Goal: Information Seeking & Learning: Learn about a topic

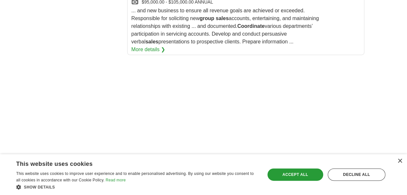
scroll to position [1066, 0]
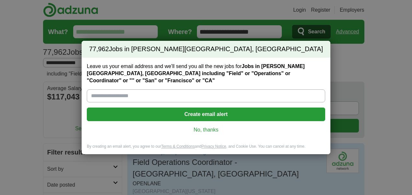
click at [196, 126] on link "No, thanks" at bounding box center [206, 129] width 228 height 7
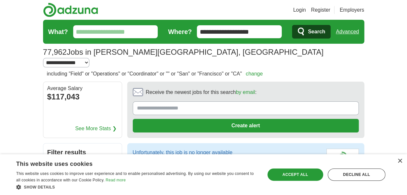
click at [342, 31] on link "Advanced" at bounding box center [347, 31] width 23 height 13
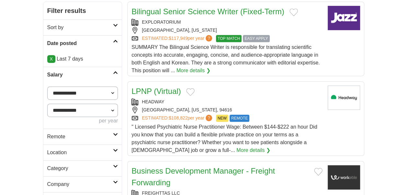
scroll to position [151, 0]
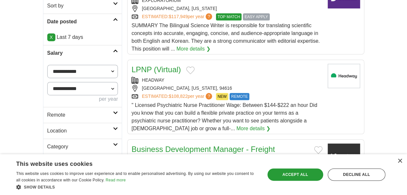
click at [115, 107] on link "Remote" at bounding box center [82, 115] width 79 height 16
click at [64, 128] on link "Remote jobs" at bounding box center [61, 131] width 29 height 6
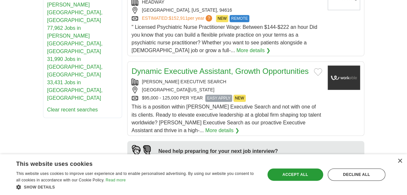
scroll to position [548, 0]
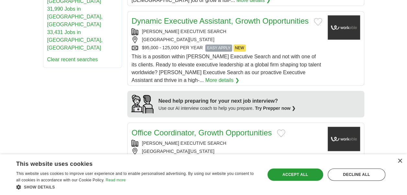
click at [205, 79] on link "More details ❯" at bounding box center [222, 80] width 34 height 8
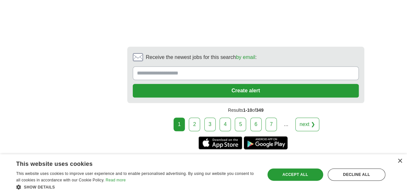
scroll to position [1441, 0]
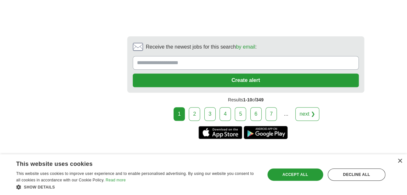
click at [198, 107] on link "2" at bounding box center [194, 114] width 11 height 14
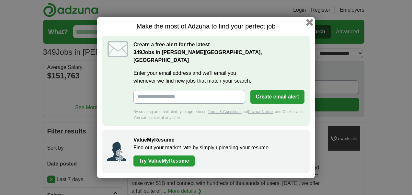
click at [308, 26] on button "button" at bounding box center [309, 21] width 7 height 7
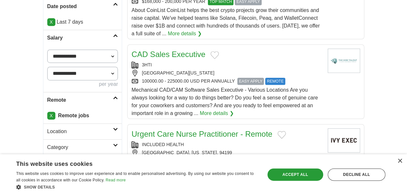
scroll to position [159, 0]
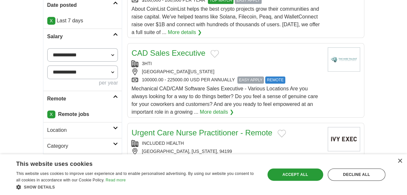
click at [251, 73] on div "[GEOGRAPHIC_DATA][US_STATE]" at bounding box center [226, 71] width 191 height 7
click at [400, 159] on div "×" at bounding box center [399, 161] width 5 height 5
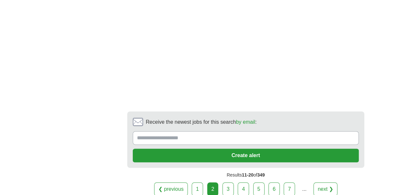
scroll to position [1268, 0]
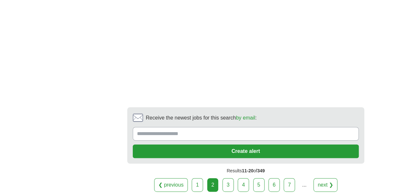
click at [225, 184] on link "3" at bounding box center [227, 185] width 11 height 14
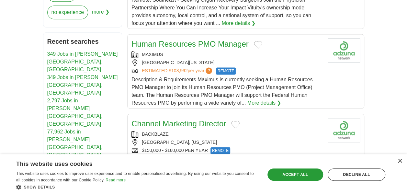
scroll to position [497, 0]
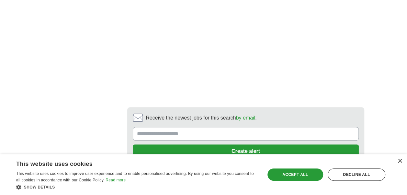
scroll to position [1345, 0]
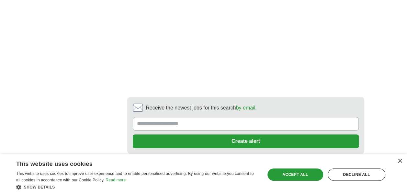
click at [247, 168] on link "4" at bounding box center [243, 175] width 11 height 14
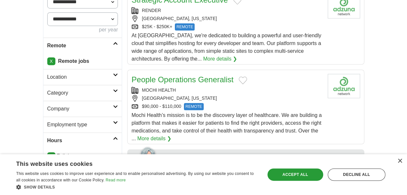
scroll to position [229, 0]
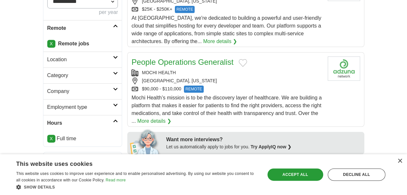
click at [185, 62] on link "People Operations Generalist" at bounding box center [182, 62] width 102 height 9
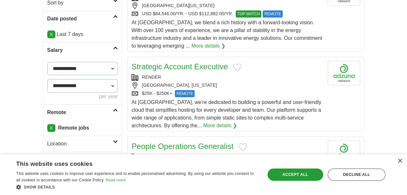
scroll to position [146, 0]
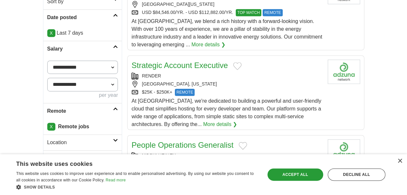
click at [179, 89] on span "REMOTE" at bounding box center [185, 92] width 20 height 7
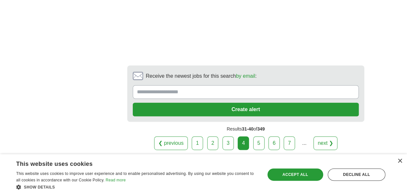
scroll to position [1329, 0]
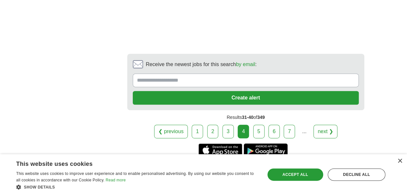
click at [256, 125] on link "5" at bounding box center [258, 132] width 11 height 14
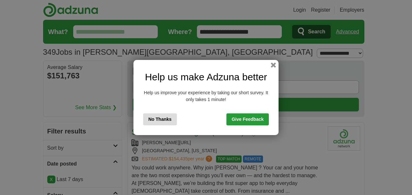
click at [168, 119] on button "No Thanks" at bounding box center [160, 119] width 34 height 12
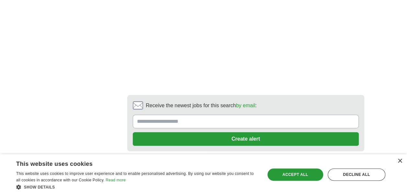
scroll to position [1419, 0]
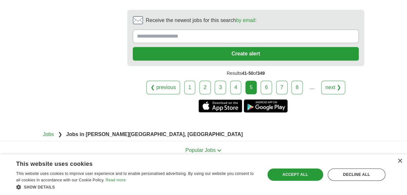
click at [267, 81] on link "6" at bounding box center [266, 88] width 11 height 14
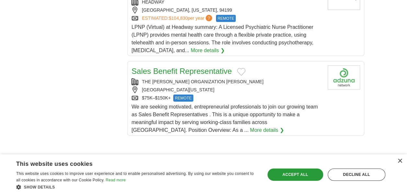
scroll to position [891, 0]
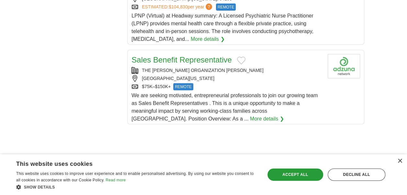
click at [184, 83] on span "REMOTE" at bounding box center [183, 86] width 20 height 7
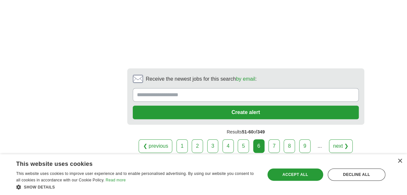
scroll to position [1338, 0]
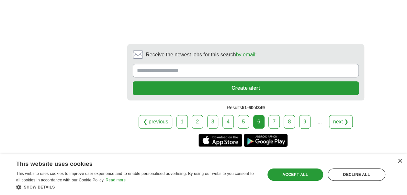
click at [278, 115] on link "7" at bounding box center [273, 122] width 11 height 14
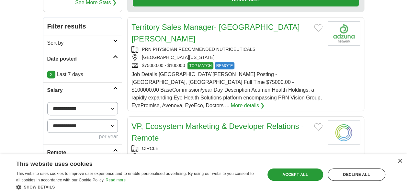
scroll to position [109, 0]
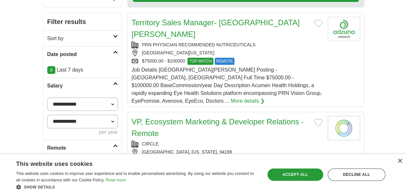
click at [216, 20] on link "Territory Sales Manager- San Fran" at bounding box center [215, 28] width 168 height 20
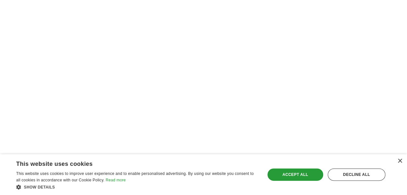
scroll to position [1318, 0]
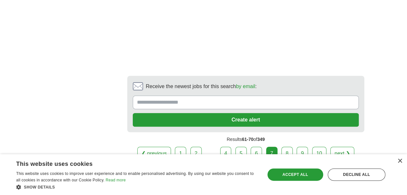
click at [284, 147] on link "8" at bounding box center [286, 154] width 11 height 14
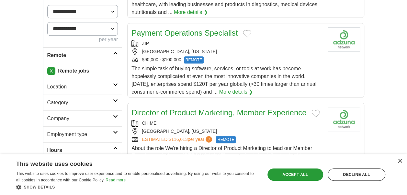
scroll to position [205, 0]
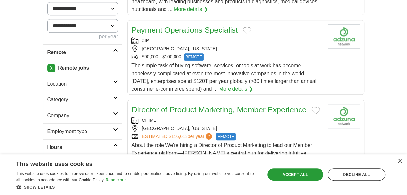
click at [199, 53] on span "REMOTE" at bounding box center [194, 56] width 20 height 7
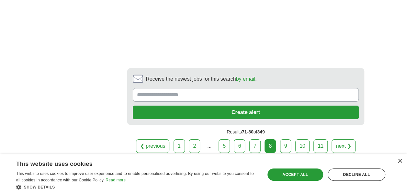
scroll to position [1264, 0]
